Goal: Contribute content

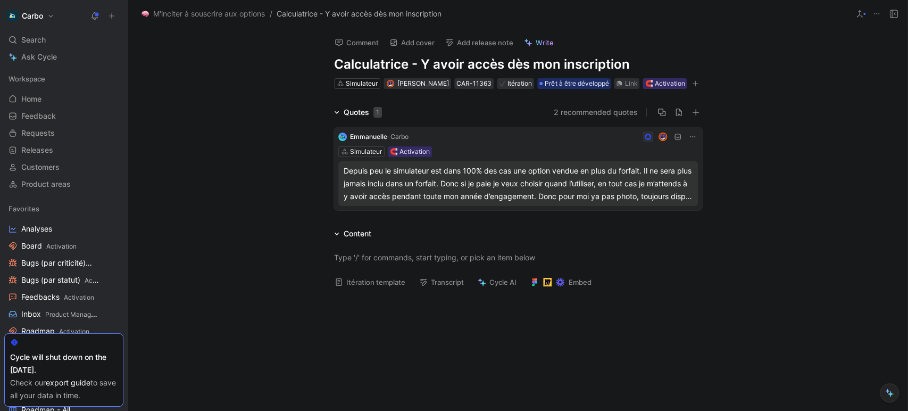
click at [490, 200] on div "Depuis peu le simulateur est dans 100% des cas une option vendue en plus du for…" at bounding box center [518, 183] width 349 height 38
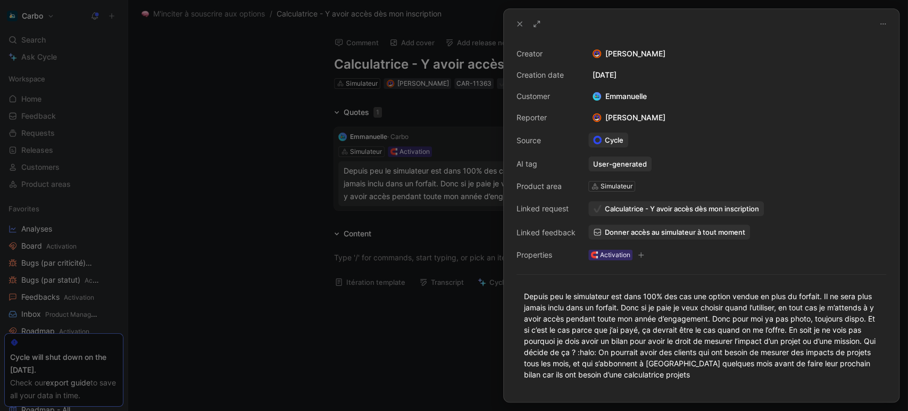
click at [630, 235] on span "Donner accès au simulateur à tout moment" at bounding box center [675, 232] width 140 height 10
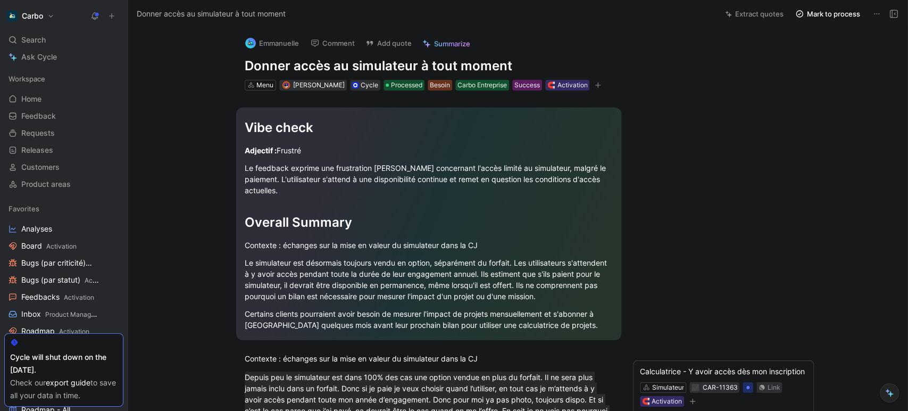
click at [894, 11] on icon at bounding box center [894, 14] width 9 height 9
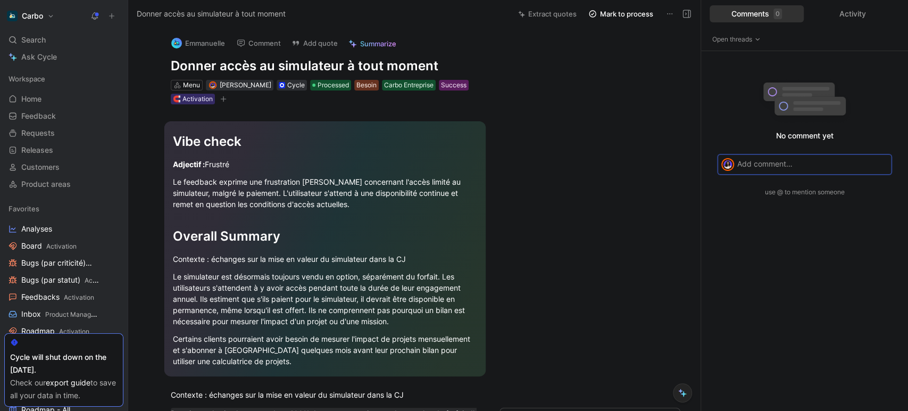
scroll to position [250, 0]
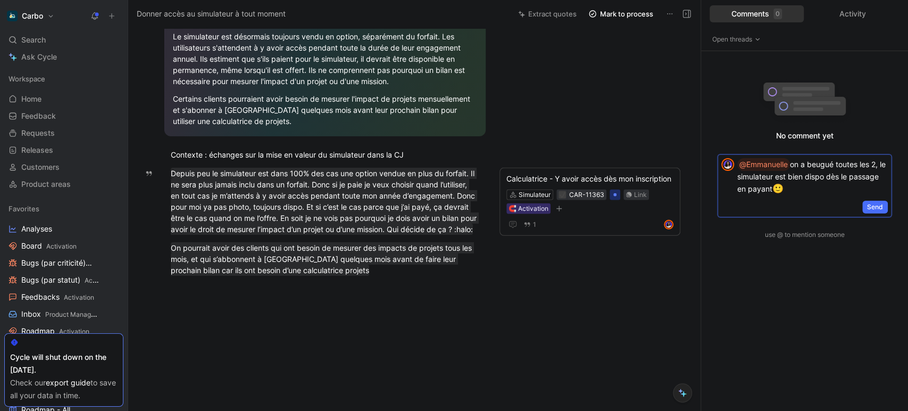
click at [786, 195] on p "@Emmanuelle on a beugué toutes les 2, le simulateur est bien dispo dès le passa…" at bounding box center [813, 177] width 151 height 38
click at [855, 180] on p "@Emmanuelle on a beugué toutes les 2, le simulateur est bien dispo dès le passa…" at bounding box center [813, 177] width 151 height 38
click at [771, 189] on p "@Emmanuelle on a beugué toutes les 2, le simulateur est bien dispo dès le passa…" at bounding box center [813, 177] width 151 height 38
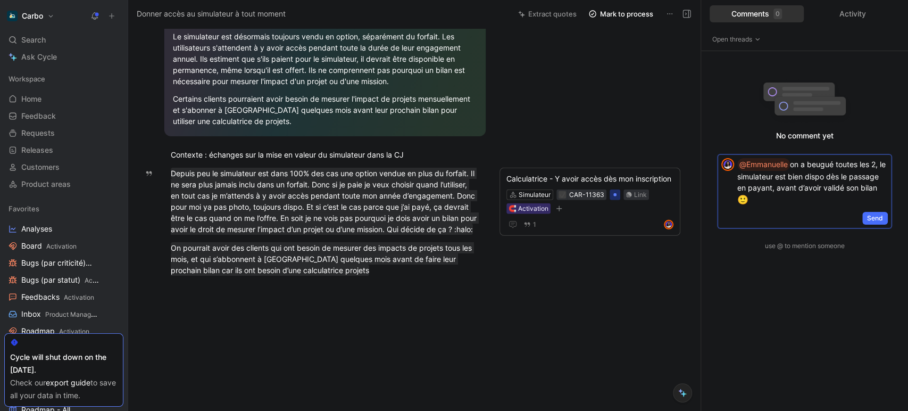
click at [813, 174] on p "@Emmanuelle on a beugué toutes les 2, le simulateur est bien dispo dès le passa…" at bounding box center [813, 182] width 151 height 49
click at [814, 176] on p "@Emmanuelle on a beugué toutes les 2, le simulateur est bien déjà dispo dès le …" at bounding box center [813, 182] width 151 height 49
click at [874, 217] on span "Send" at bounding box center [875, 218] width 16 height 11
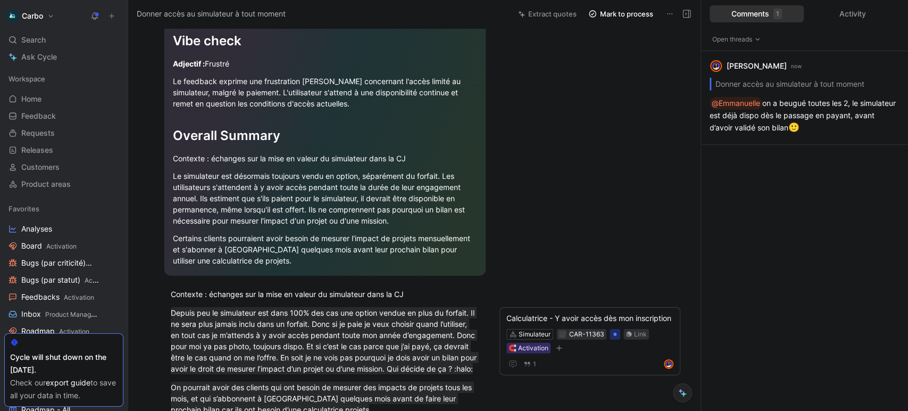
scroll to position [0, 0]
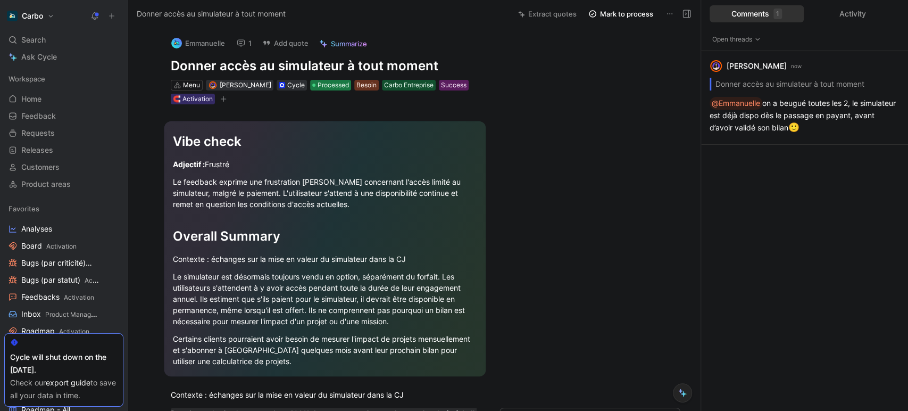
click at [340, 83] on span "Processed" at bounding box center [333, 85] width 31 height 11
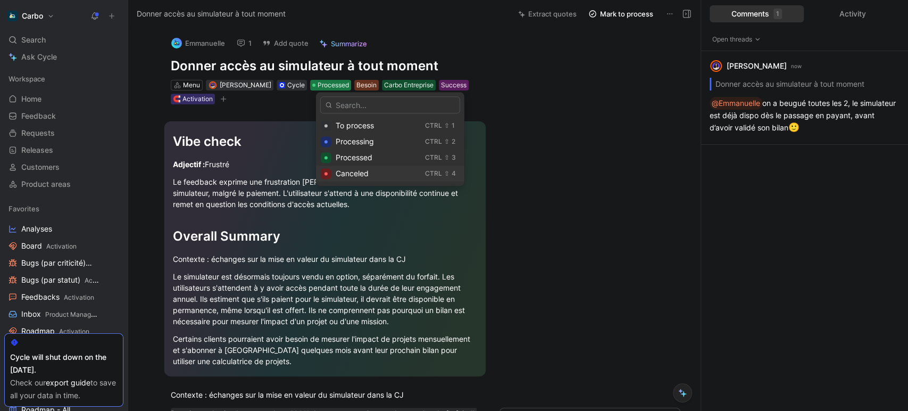
click at [380, 177] on div "Canceled" at bounding box center [378, 173] width 85 height 13
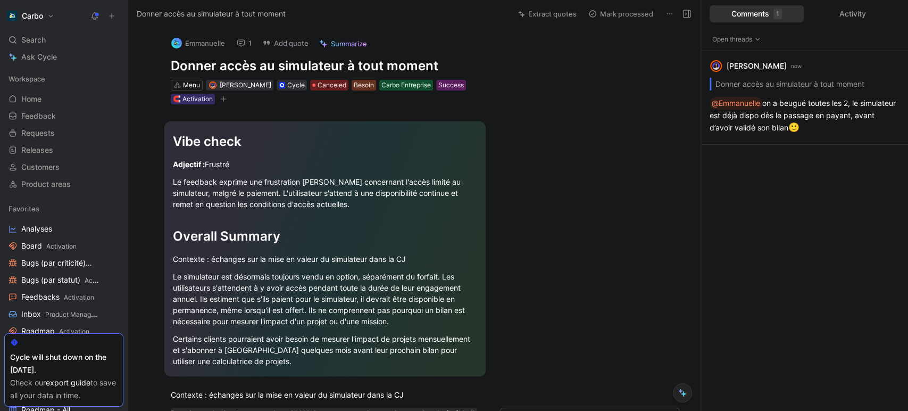
click at [685, 15] on icon at bounding box center [687, 14] width 9 height 9
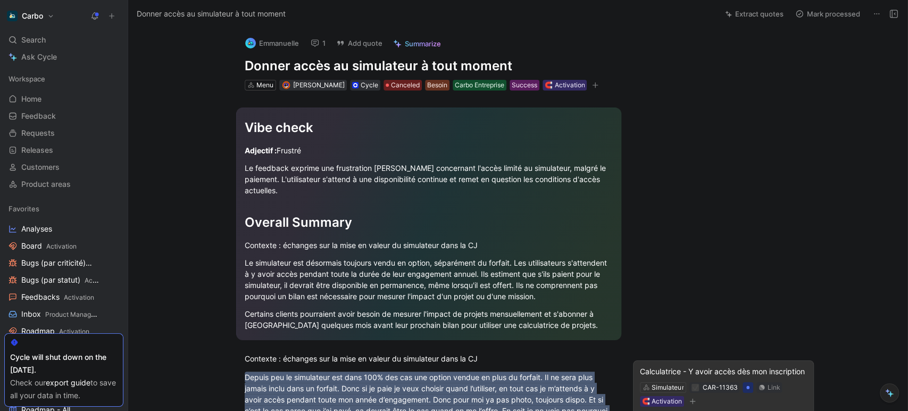
click at [686, 366] on div "Calculatrice - Y avoir accès dès mon inscription" at bounding box center [723, 371] width 167 height 13
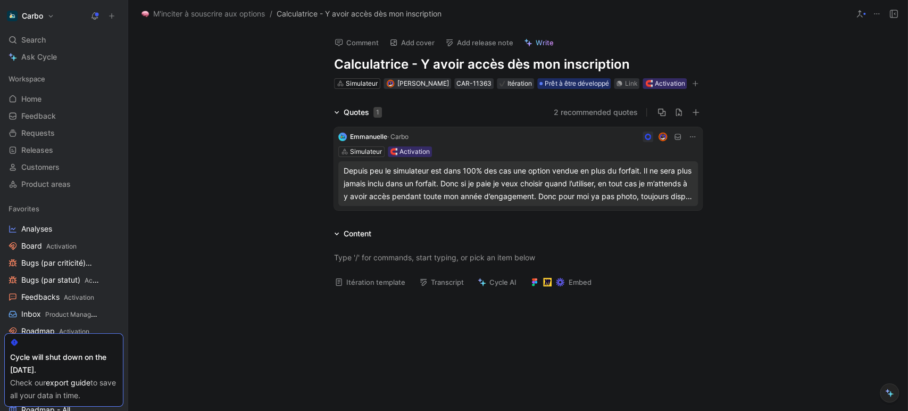
click at [877, 13] on icon at bounding box center [877, 14] width 9 height 9
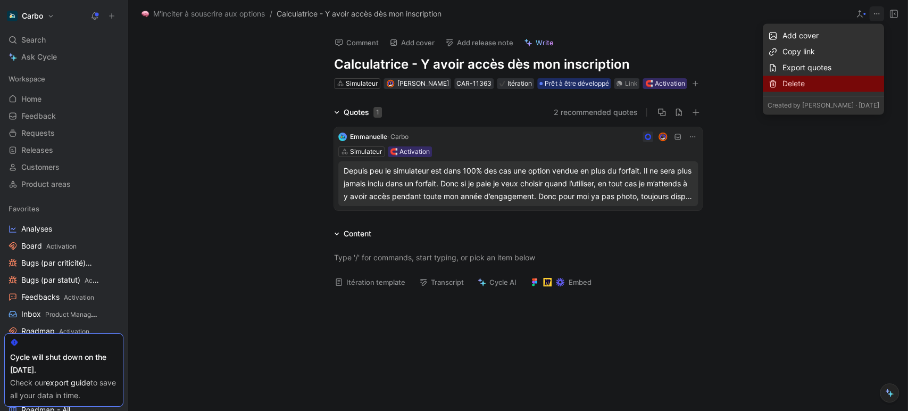
click at [783, 84] on div "Delete" at bounding box center [831, 83] width 97 height 13
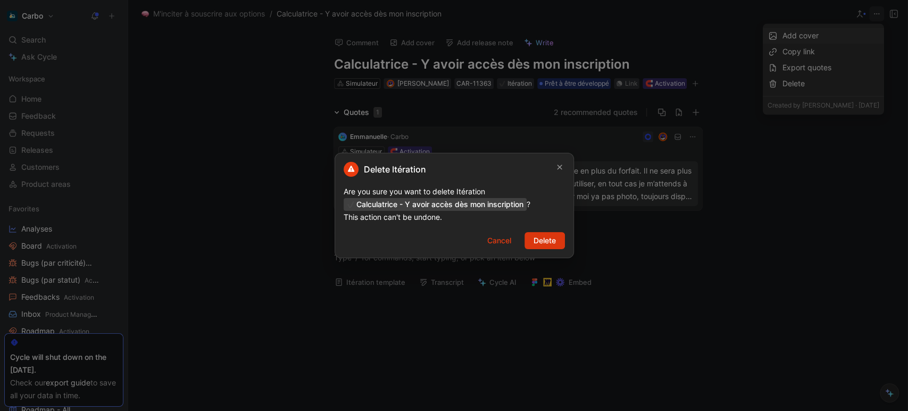
click at [540, 243] on span "Delete" at bounding box center [545, 240] width 22 height 13
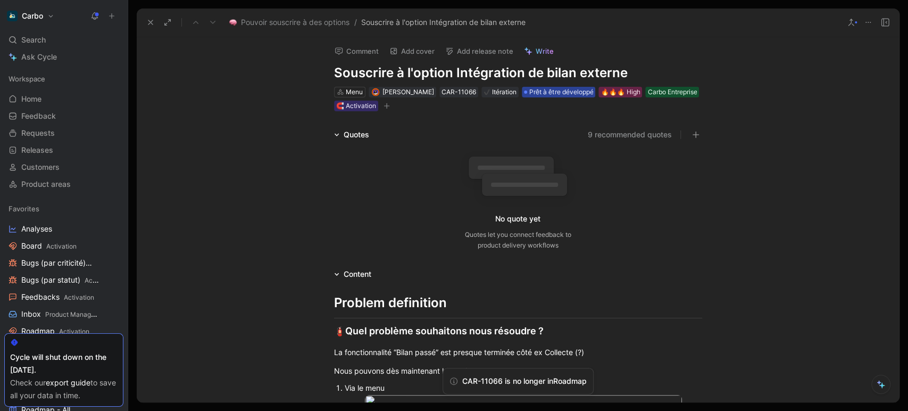
click at [539, 94] on span "Prêt à être développé" at bounding box center [561, 92] width 64 height 11
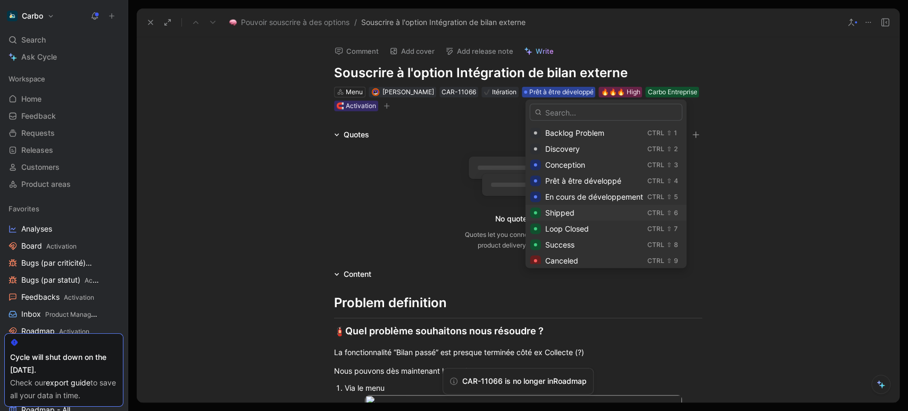
click at [577, 214] on div "Shipped" at bounding box center [594, 212] width 98 height 13
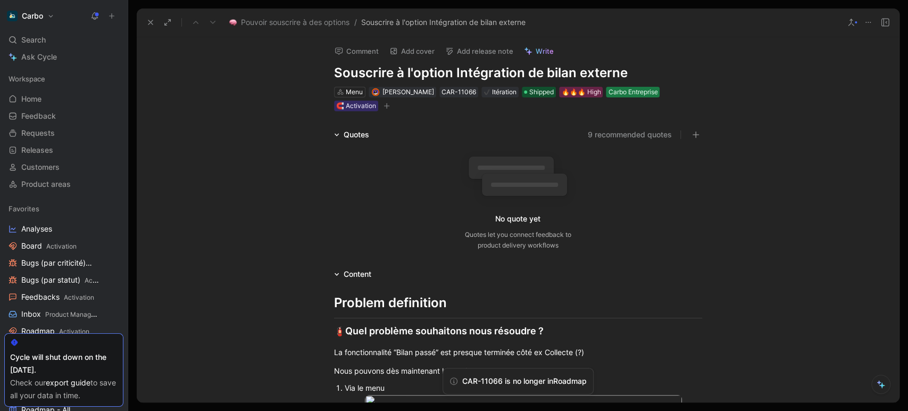
click at [638, 93] on div "Carbo Entreprise" at bounding box center [632, 92] width 49 height 11
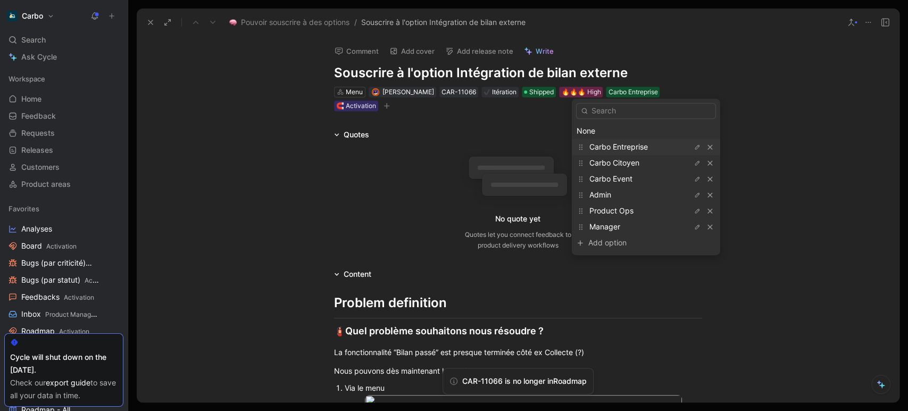
click at [583, 93] on div "🔥🔥🔥 High" at bounding box center [580, 92] width 39 height 11
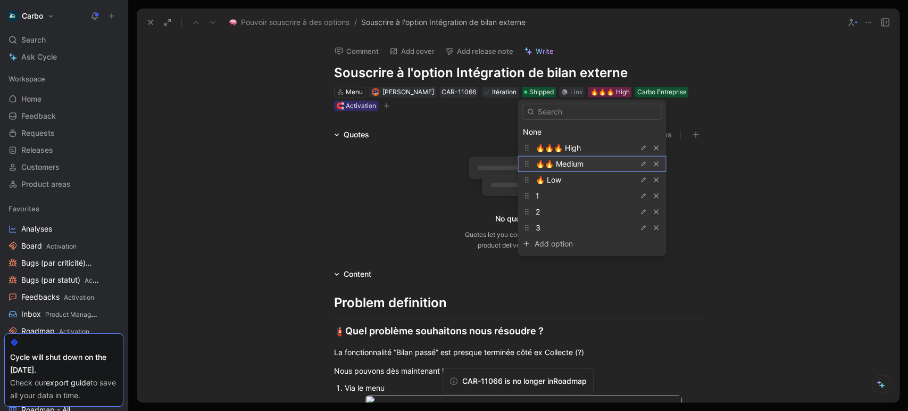
click at [590, 165] on div "🔥🔥 Medium" at bounding box center [575, 164] width 80 height 13
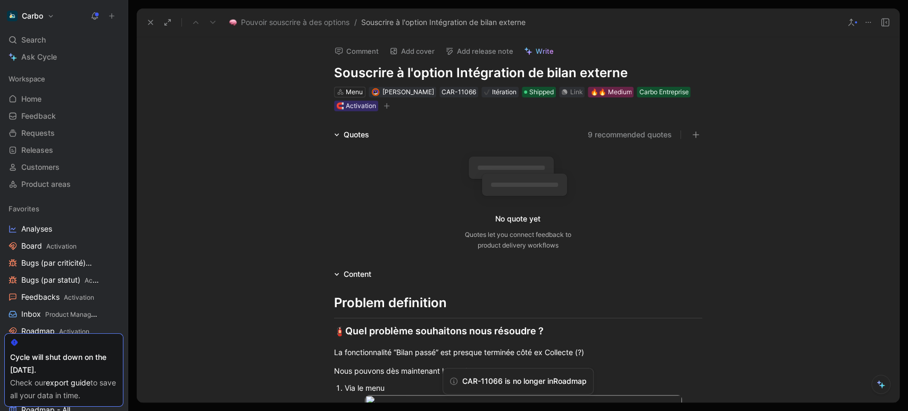
click at [473, 51] on button "Add release note" at bounding box center [480, 51] width 78 height 15
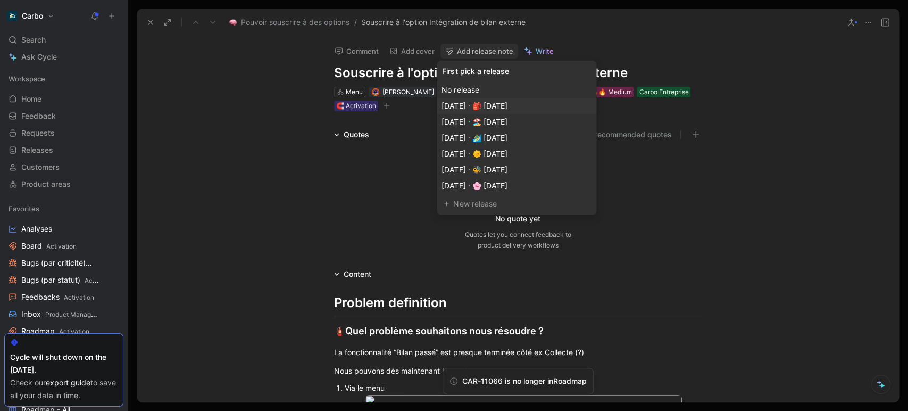
click at [507, 101] on span "[DATE] · 🎒 [DATE]" at bounding box center [474, 105] width 65 height 9
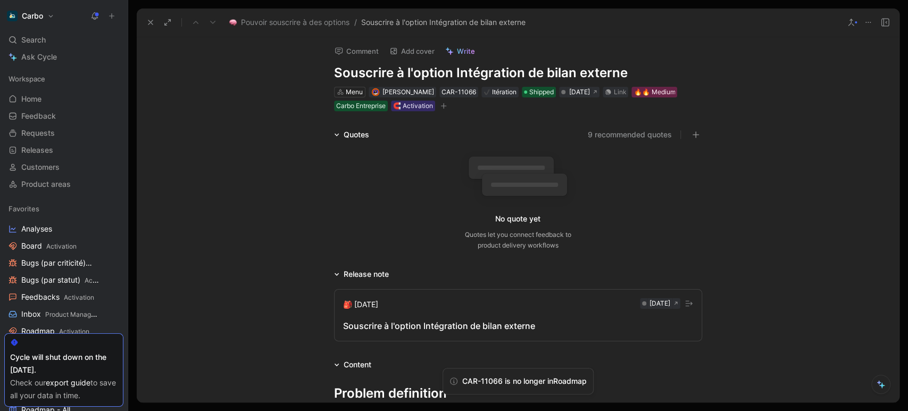
click at [434, 337] on button "🎒 [DATE] [DATE] Souscrire à l'option Intégration de bilan externe" at bounding box center [518, 315] width 368 height 52
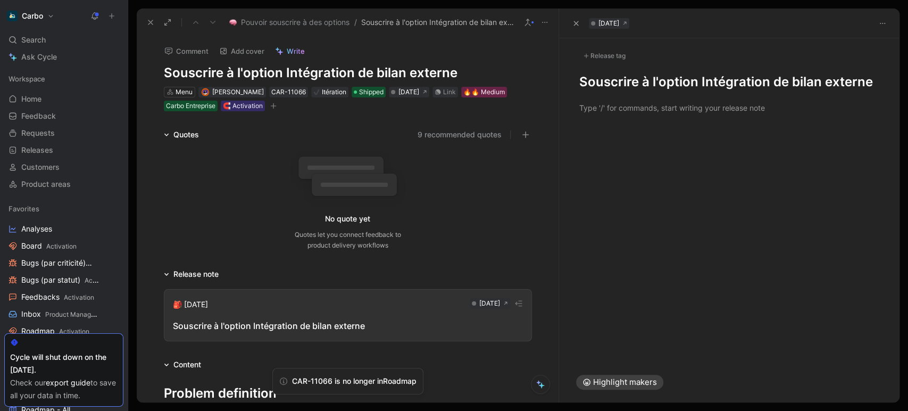
click at [582, 81] on h1 "Souscrire à l'option Intégration de bilan externe" at bounding box center [730, 81] width 300 height 17
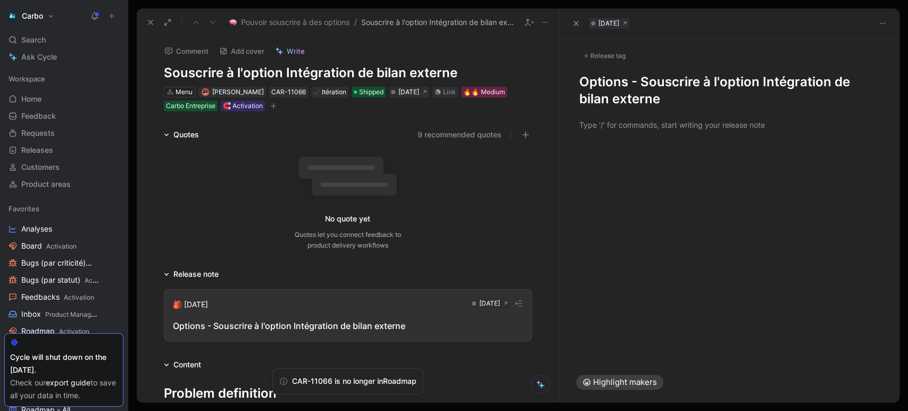
click at [618, 109] on div at bounding box center [729, 124] width 341 height 35
click at [593, 127] on div "❌ Intégrer un bilan externe était uniquement visible et disponible aux" at bounding box center [730, 126] width 300 height 14
click at [742, 124] on div "❌ La fonctionnalité “Intégrer un bilan externe était uniquement visible et disp…" at bounding box center [730, 131] width 300 height 25
click at [774, 125] on div "❌ La fonctionnalité “Intégrer un bilan externe” n’était uniquement visible et d…" at bounding box center [730, 131] width 300 height 25
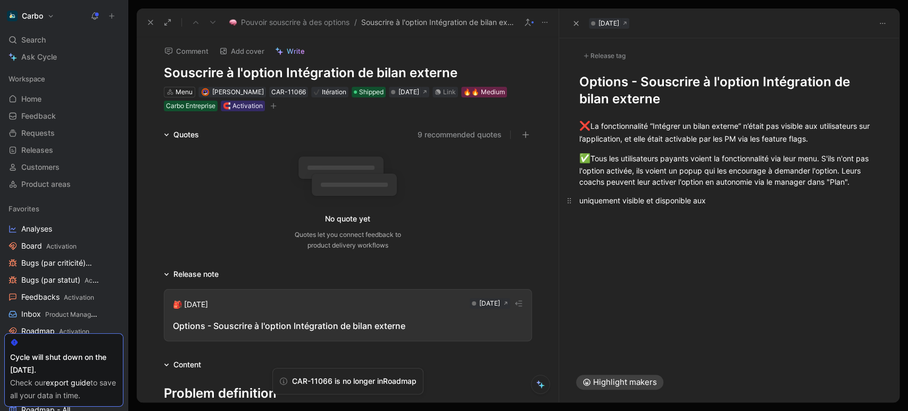
click at [669, 201] on div "uniquement visible et disponible aux" at bounding box center [730, 200] width 300 height 11
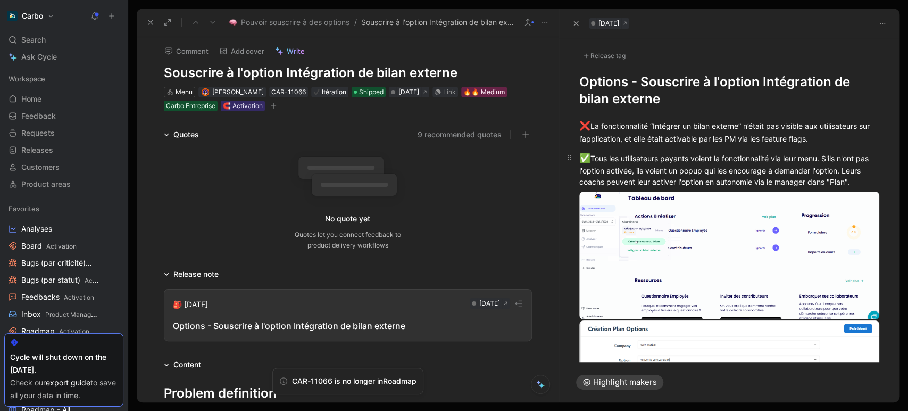
click at [873, 169] on div "✅ Tous les utilisateurs payants voient la fonctionnalité via leur menu. S'ils n…" at bounding box center [730, 170] width 300 height 36
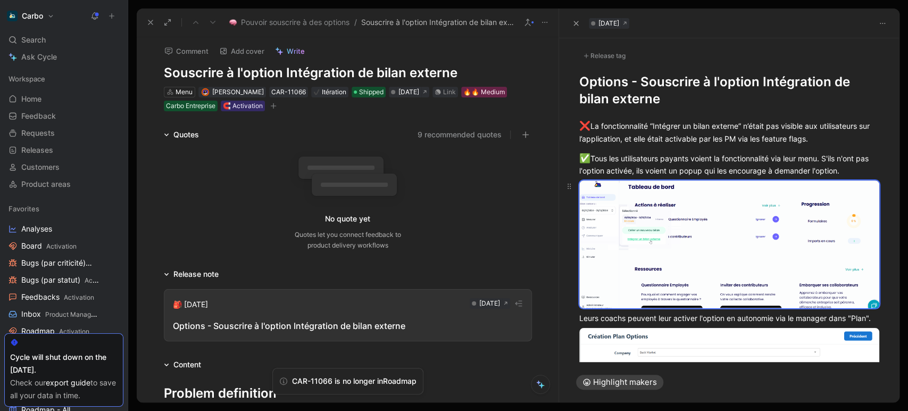
scroll to position [81, 0]
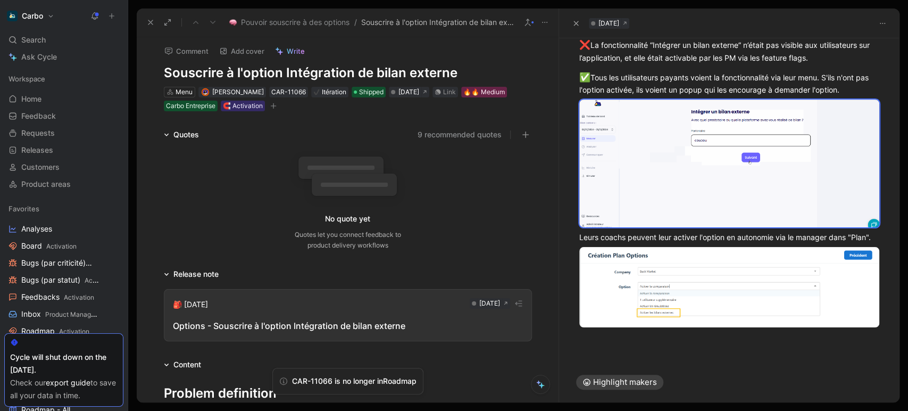
click at [666, 347] on div "❌ La fonctionnalité “Intégrer un bilan externe” n’était pas visible aux utilisa…" at bounding box center [729, 191] width 341 height 328
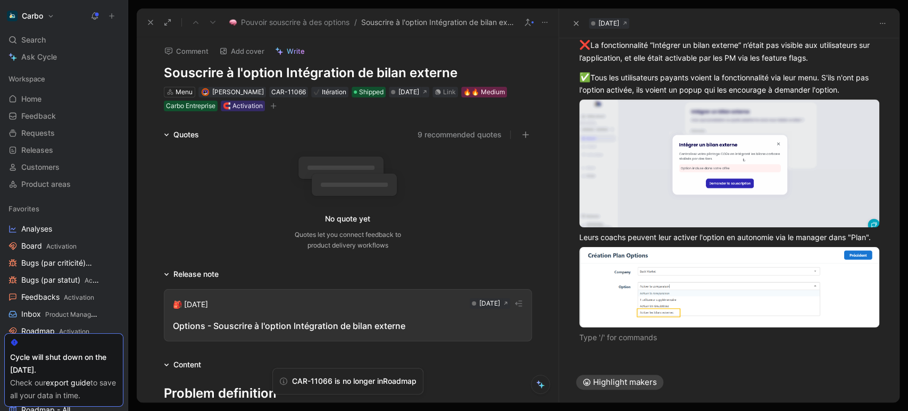
scroll to position [0, 0]
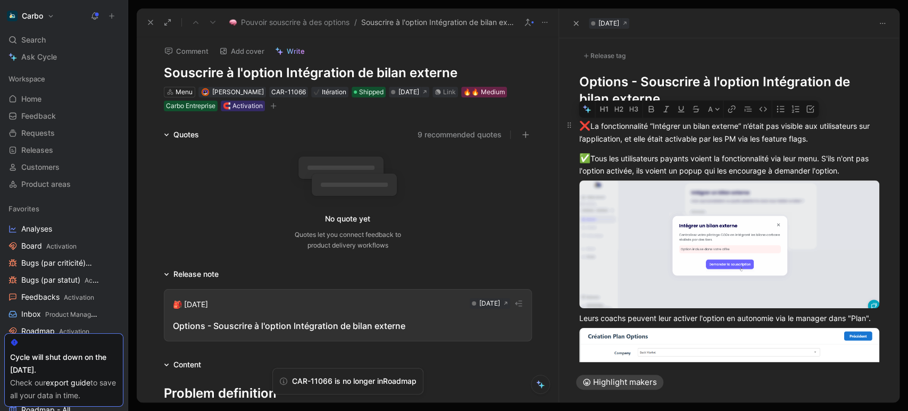
drag, startPoint x: 651, startPoint y: 126, endPoint x: 746, endPoint y: 128, distance: 95.3
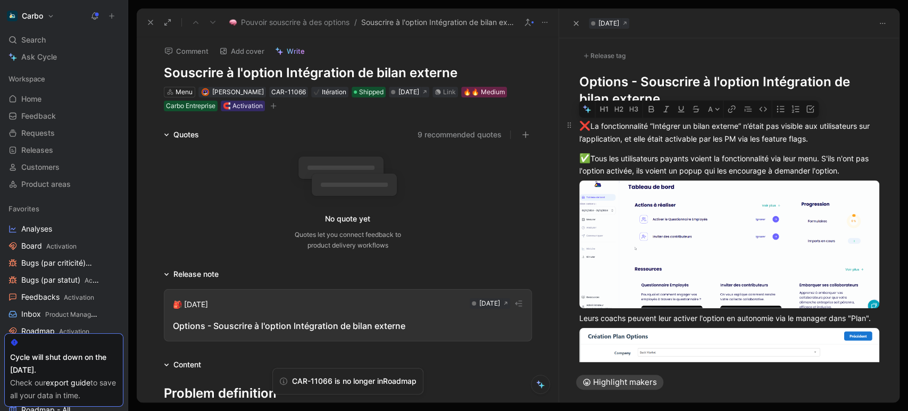
click at [746, 128] on div "❌ La fonctionnalité “Intégrer un bilan externe” n’était pas visible aux utilisa…" at bounding box center [730, 131] width 300 height 25
click at [649, 111] on icon "button" at bounding box center [651, 109] width 5 height 6
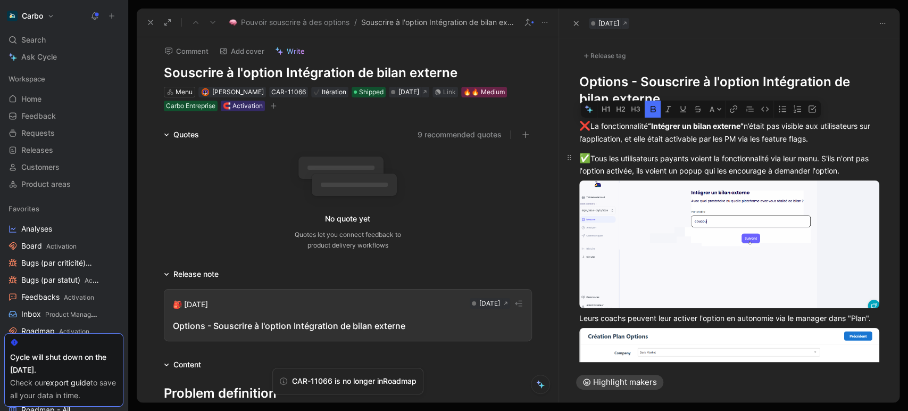
click at [688, 170] on div "✅ Tous les utilisateurs payants voient la fonctionnalité via leur menu. S'ils n…" at bounding box center [730, 164] width 300 height 25
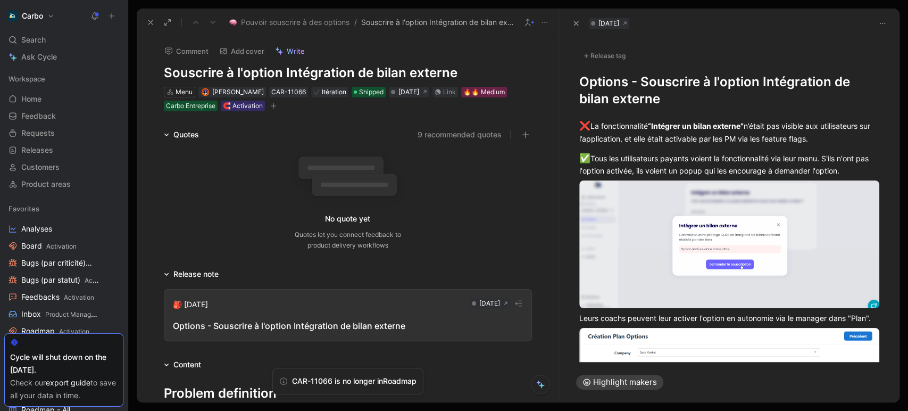
click at [601, 56] on div "Release tag" at bounding box center [605, 55] width 50 height 13
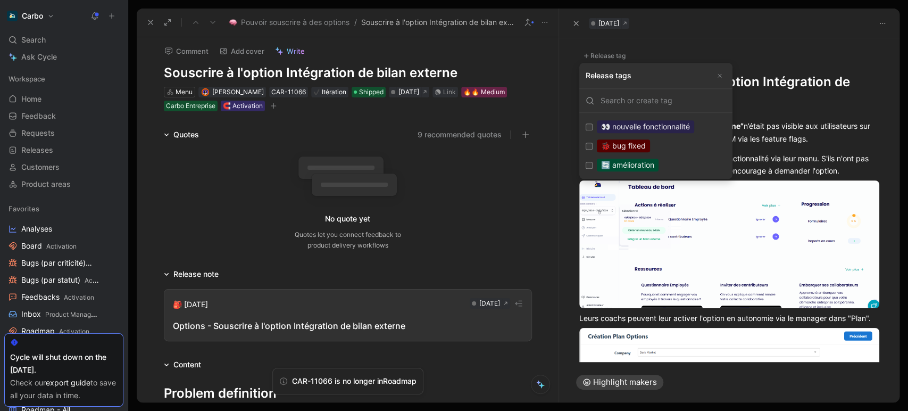
click at [665, 166] on label "🔄 amélioration Edit" at bounding box center [656, 164] width 149 height 19
click at [593, 166] on input "🔄 amélioration Edit" at bounding box center [589, 165] width 7 height 7
checkbox input "true"
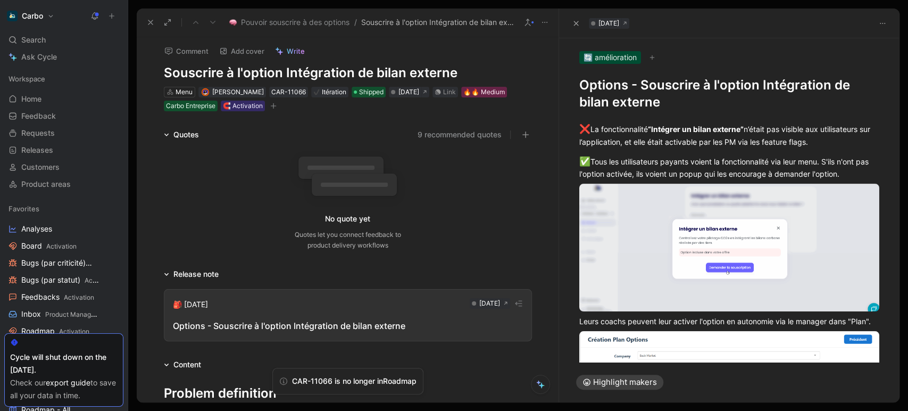
click at [600, 84] on h1 "Options - Souscrire à l'option Intégration de bilan externe" at bounding box center [730, 94] width 300 height 34
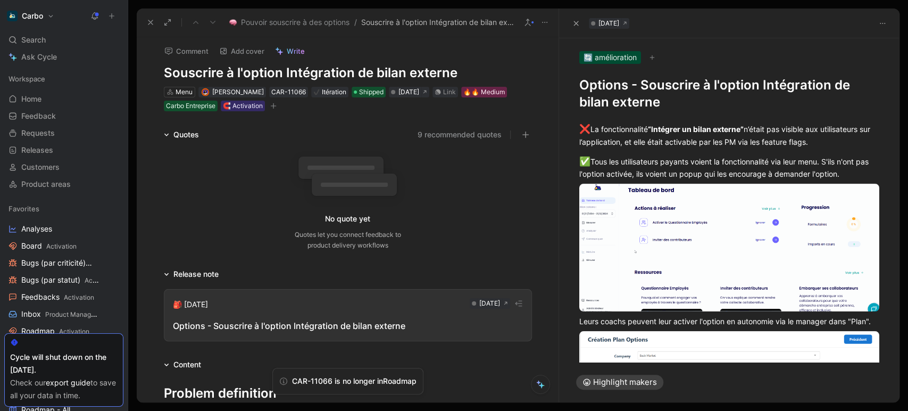
click at [600, 84] on h1 "Options - Souscrire à l'option Intégration de bilan externe" at bounding box center [730, 94] width 300 height 34
copy h1 "Options - Souscrire à l'option Intégration de bilan externe"
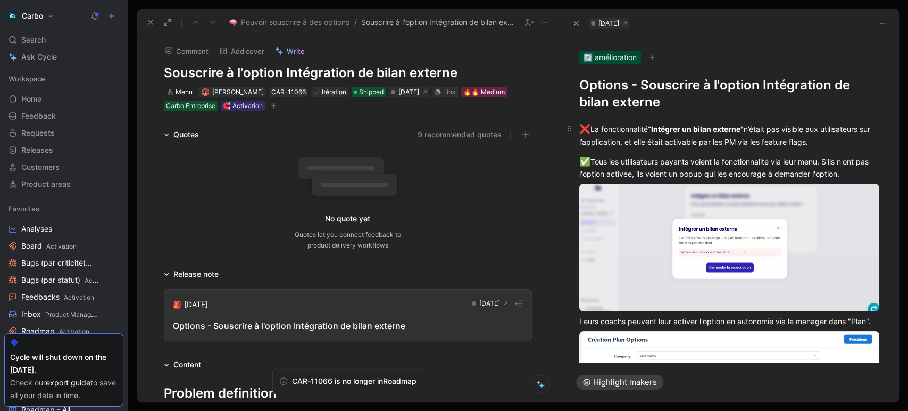
click at [605, 131] on div "❌ La fonctionnalité “Intégrer un bilan externe” n’était pas visible aux utilisa…" at bounding box center [730, 134] width 300 height 25
drag, startPoint x: 582, startPoint y: 131, endPoint x: 867, endPoint y: 170, distance: 287.3
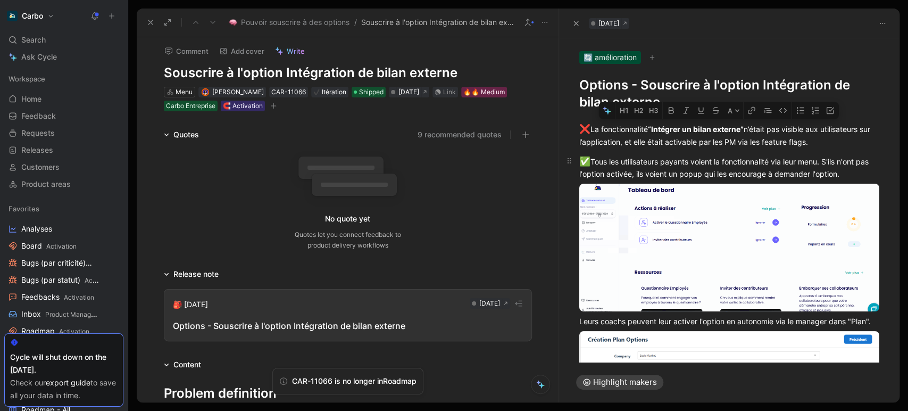
click at [867, 170] on div "❌ La fonctionnalité “Intégrer un bilan externe” n’était pas visible aux utilisa…" at bounding box center [729, 275] width 341 height 328
copy div "❌ La fonctionnalité “Intégrer un bilan externe” n’était pas visible aux utilisa…"
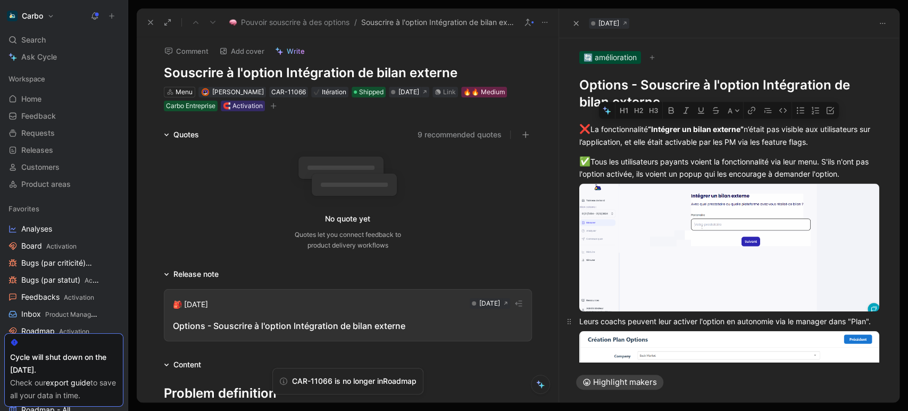
click at [591, 316] on div "Leurs coachs peuvent leur activer l'option en autonomie via le manager dans "Pl…" at bounding box center [730, 321] width 300 height 11
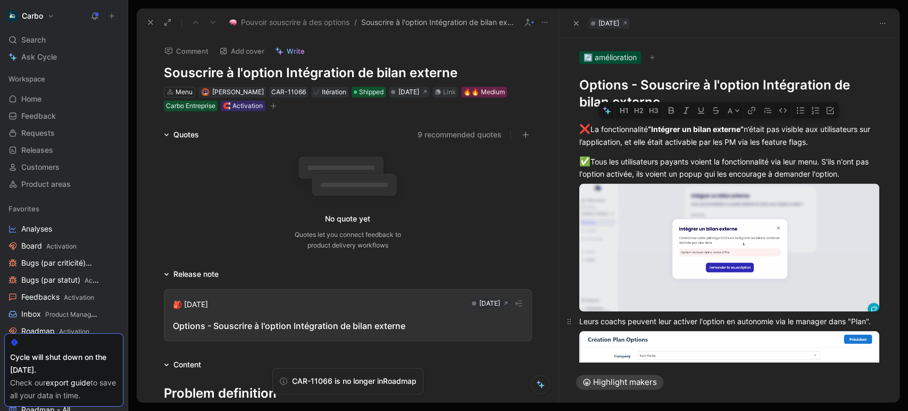
click at [591, 316] on div "Leurs coachs peuvent leur activer l'option en autonomie via le manager dans "Pl…" at bounding box center [730, 321] width 300 height 11
copy div "Leurs coachs peuvent leur activer l'option en autonomie via le manager dans "Pl…"
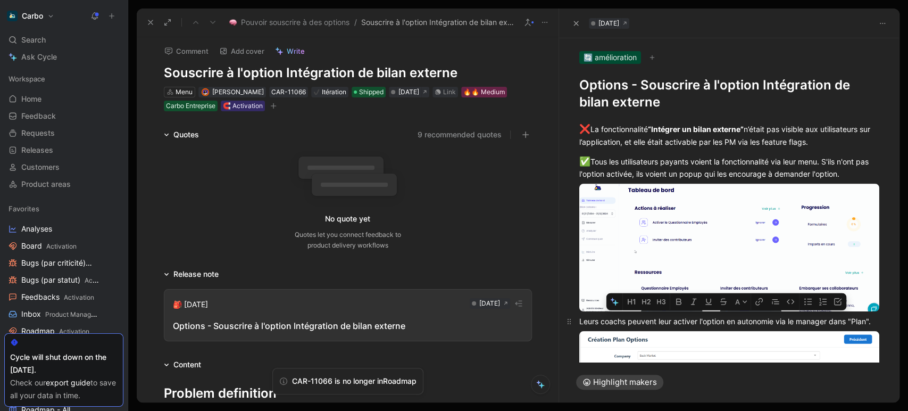
click at [604, 326] on p "Leurs coachs peuvent leur activer l'option en autonomie via le manager dans "Pl…" at bounding box center [729, 321] width 341 height 18
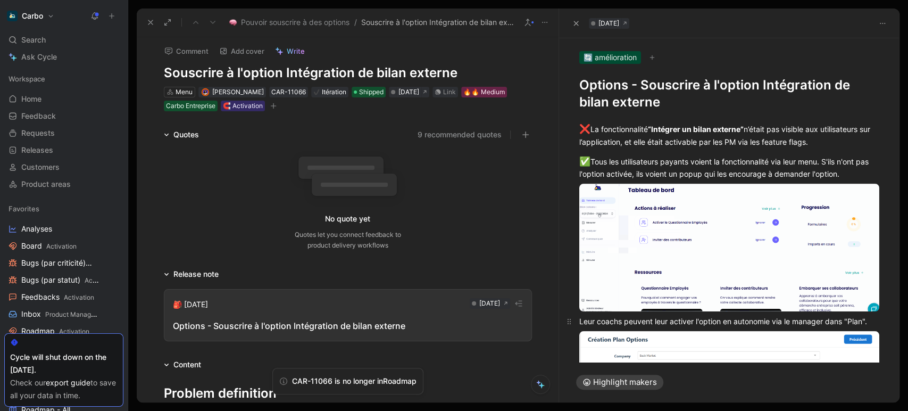
click at [622, 320] on div "Leur coachs peuvent leur activer l'option en autonomie via le manager dans "Pla…" at bounding box center [730, 321] width 300 height 11
drag, startPoint x: 634, startPoint y: 318, endPoint x: 650, endPoint y: 318, distance: 16.0
click at [650, 318] on div "Leur coach peuvent leur activer l'option en autonomie via le manager dans "Plan…" at bounding box center [730, 321] width 300 height 11
click at [650, 318] on div "Leur coach peut leur activer l'option en autonomie via le manager dans "Plan"." at bounding box center [730, 321] width 300 height 11
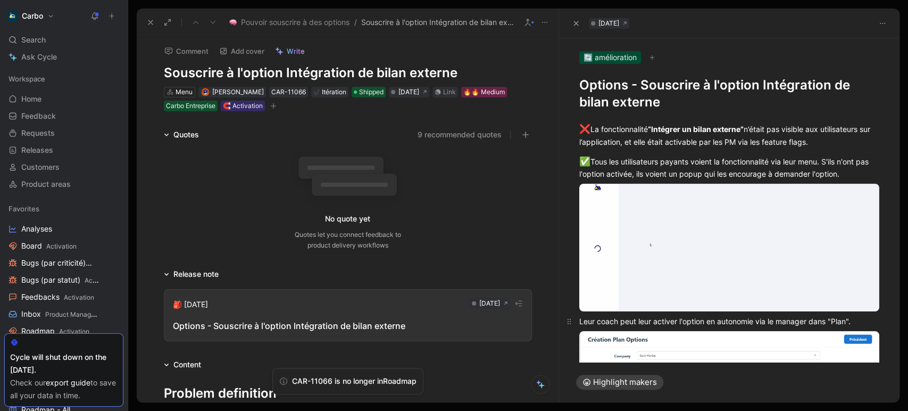
click at [650, 318] on div "Leur coach peut leur activer l'option en autonomie via le manager dans "Plan"." at bounding box center [730, 321] width 300 height 11
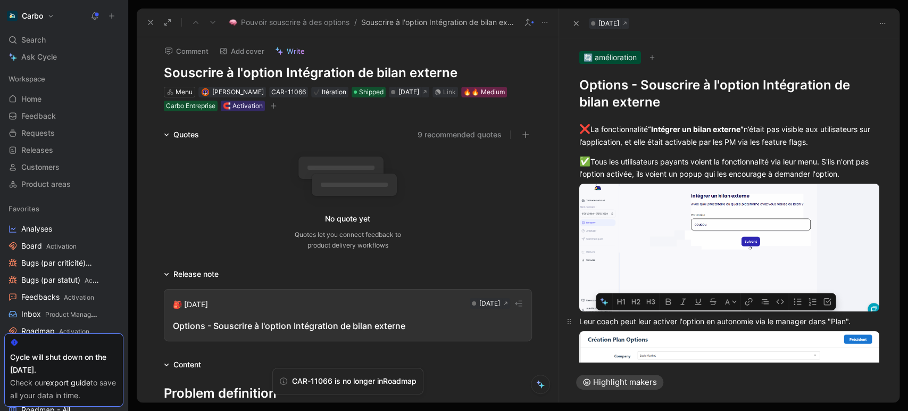
copy div "Leur coach peut leur activer l'option en autonomie via le manager dans "Plan"."
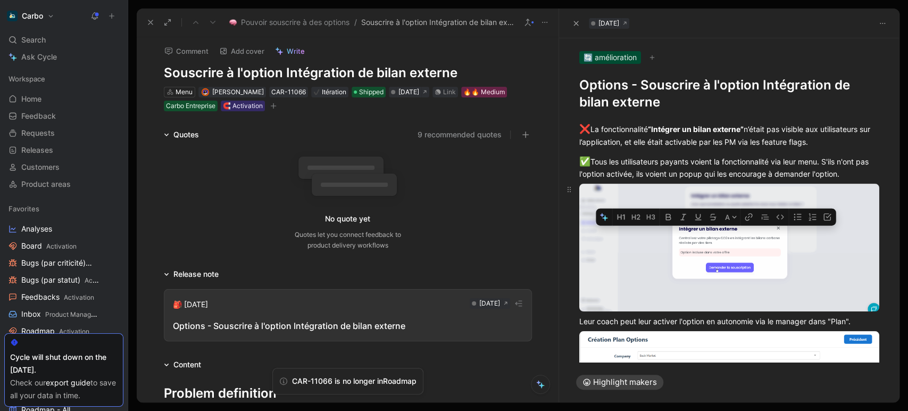
scroll to position [85, 0]
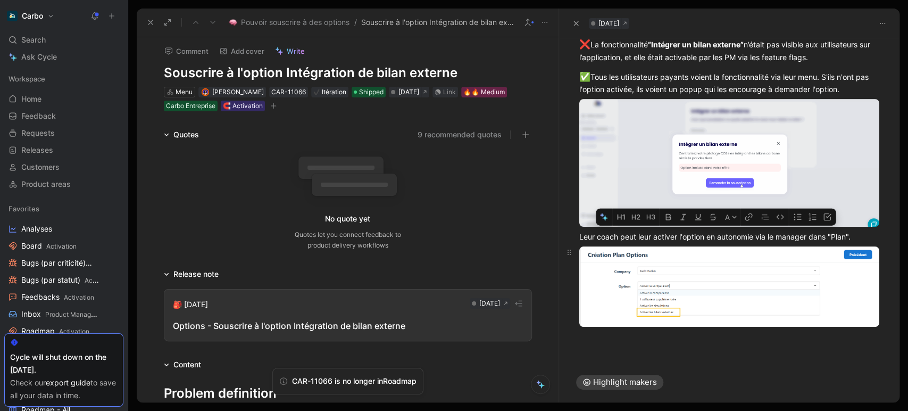
click at [657, 291] on body "Carbo Search Ctrl K Ask Cycle Workspace Home G then H Feedback G then F Request…" at bounding box center [454, 205] width 908 height 411
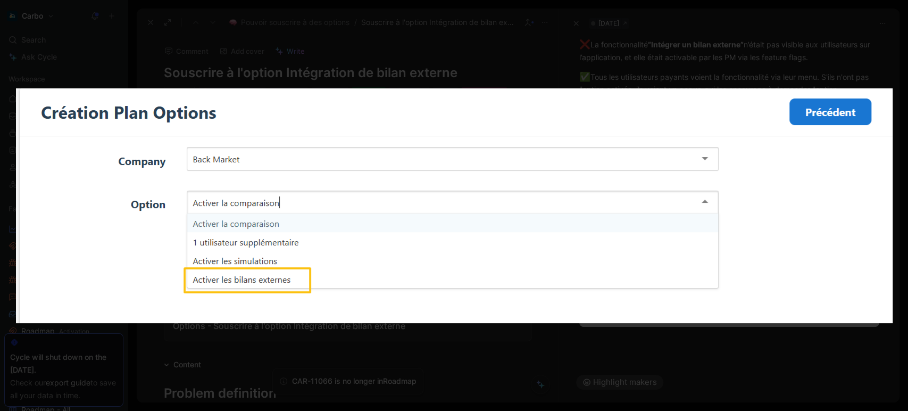
click at [605, 251] on img at bounding box center [454, 205] width 877 height 235
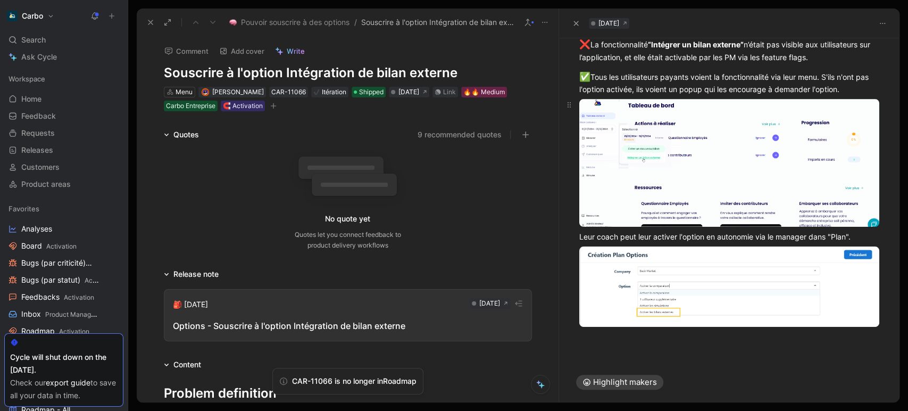
scroll to position [0, 0]
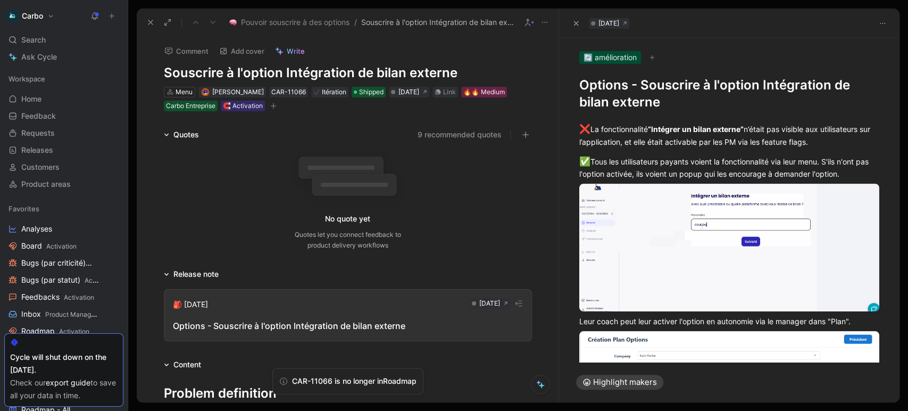
click at [277, 107] on icon "button" at bounding box center [273, 106] width 6 height 6
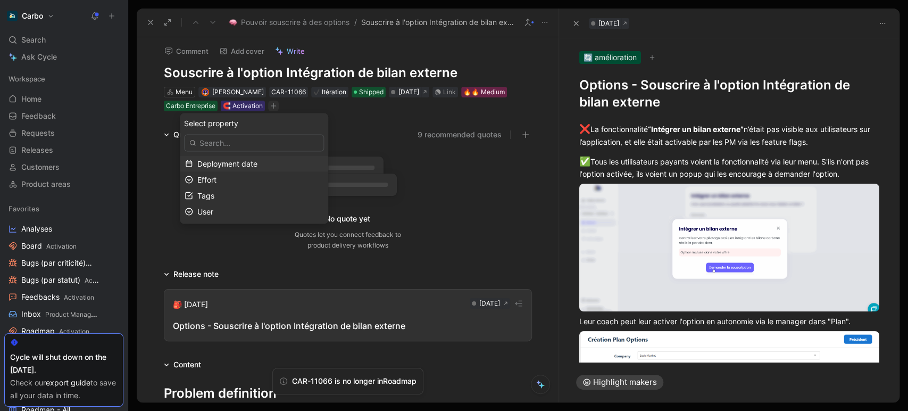
click at [227, 162] on span "Deployment date" at bounding box center [227, 163] width 60 height 9
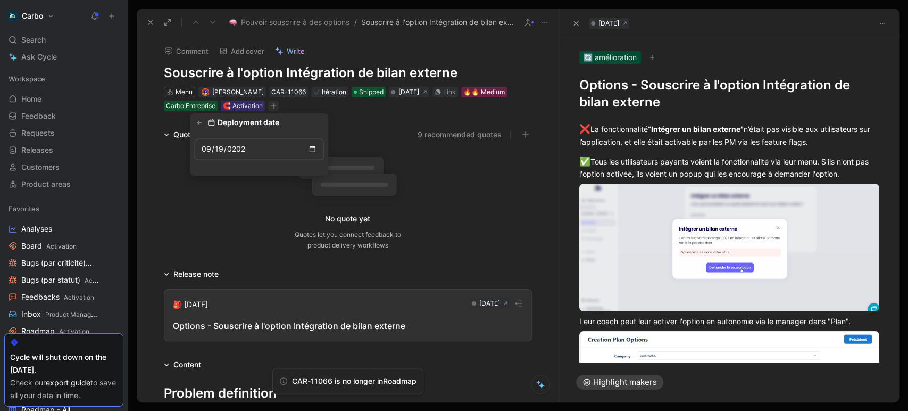
type input "[DATE]"
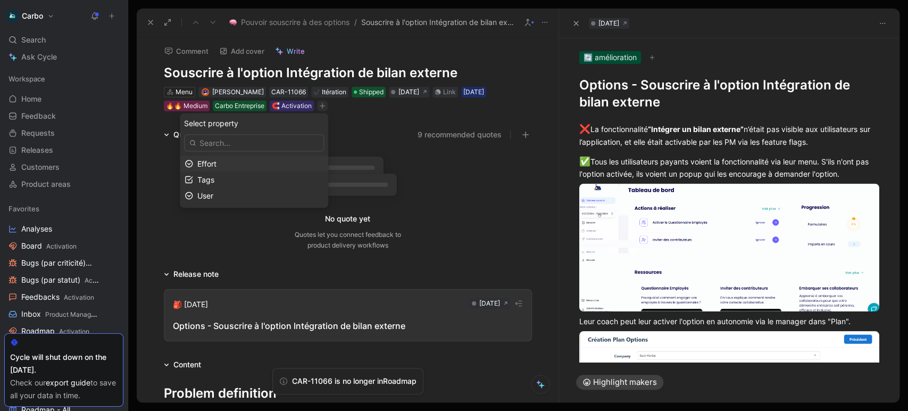
click at [241, 166] on div "Effort" at bounding box center [260, 163] width 126 height 13
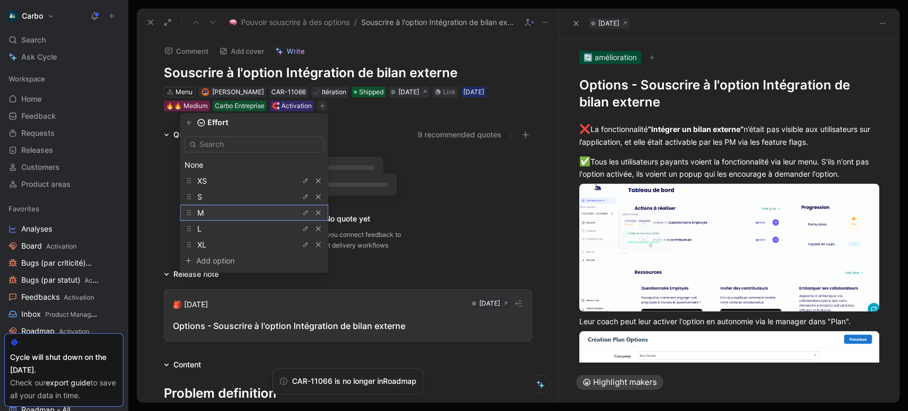
click at [236, 205] on div "M" at bounding box center [254, 212] width 148 height 16
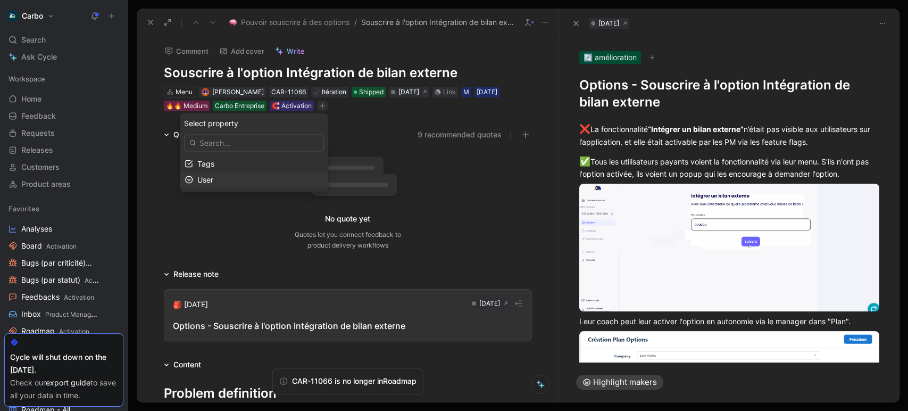
click at [229, 177] on div "User" at bounding box center [260, 179] width 126 height 13
